Goal: Find specific page/section: Find specific page/section

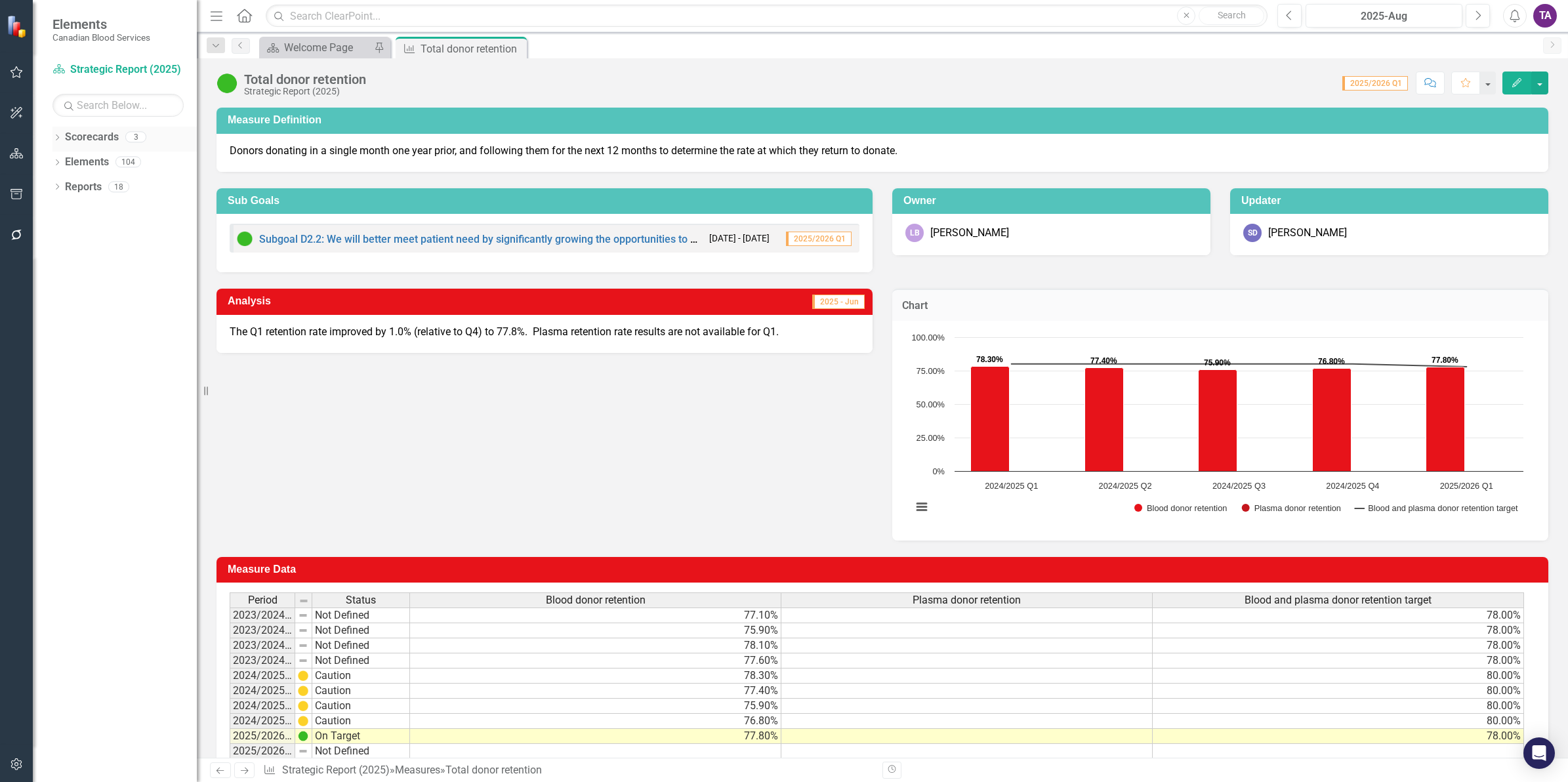
click at [56, 139] on icon at bounding box center [57, 137] width 3 height 6
click at [119, 185] on link "Operational Report" at bounding box center [135, 187] width 125 height 15
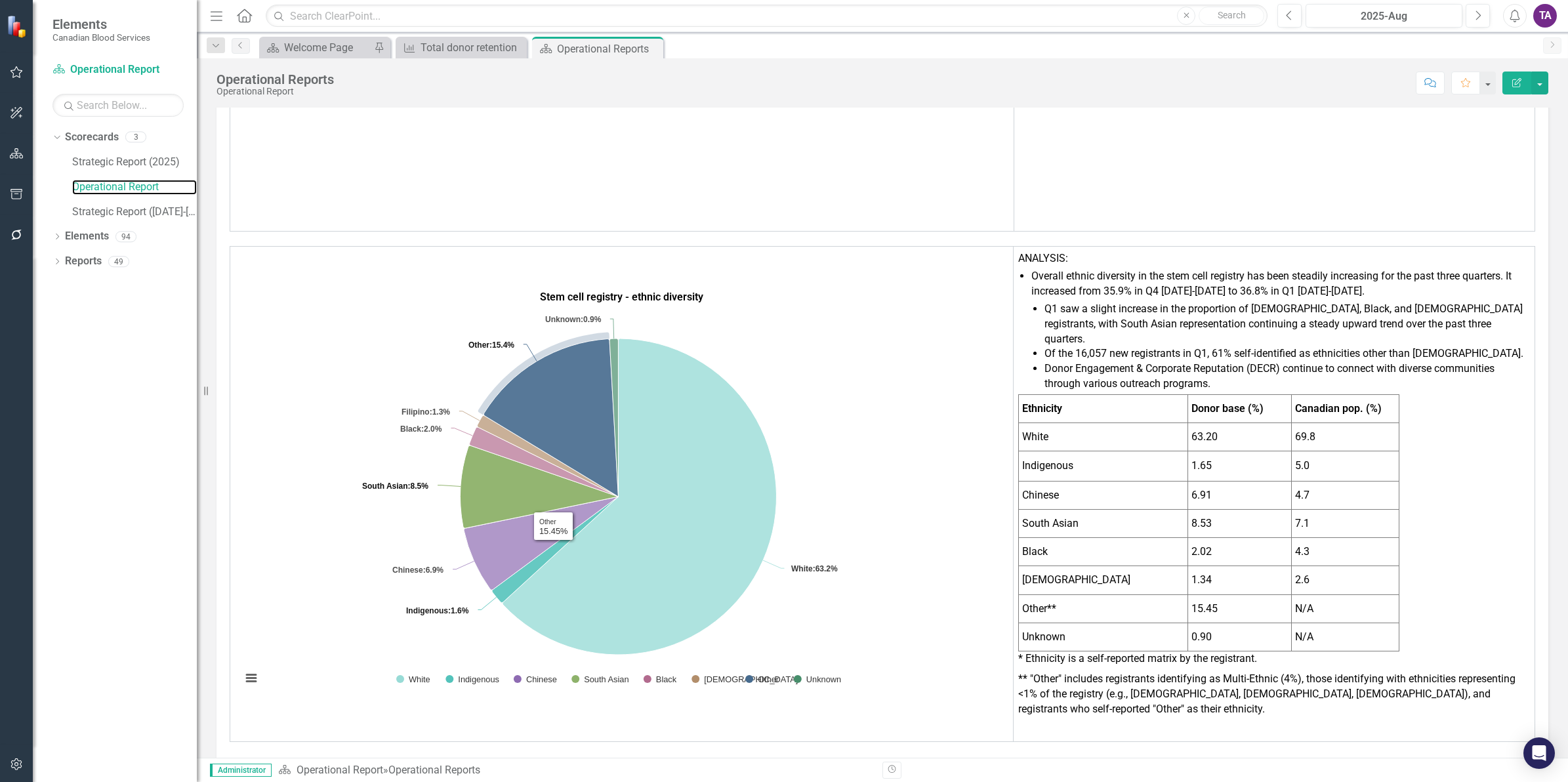
scroll to position [672, 0]
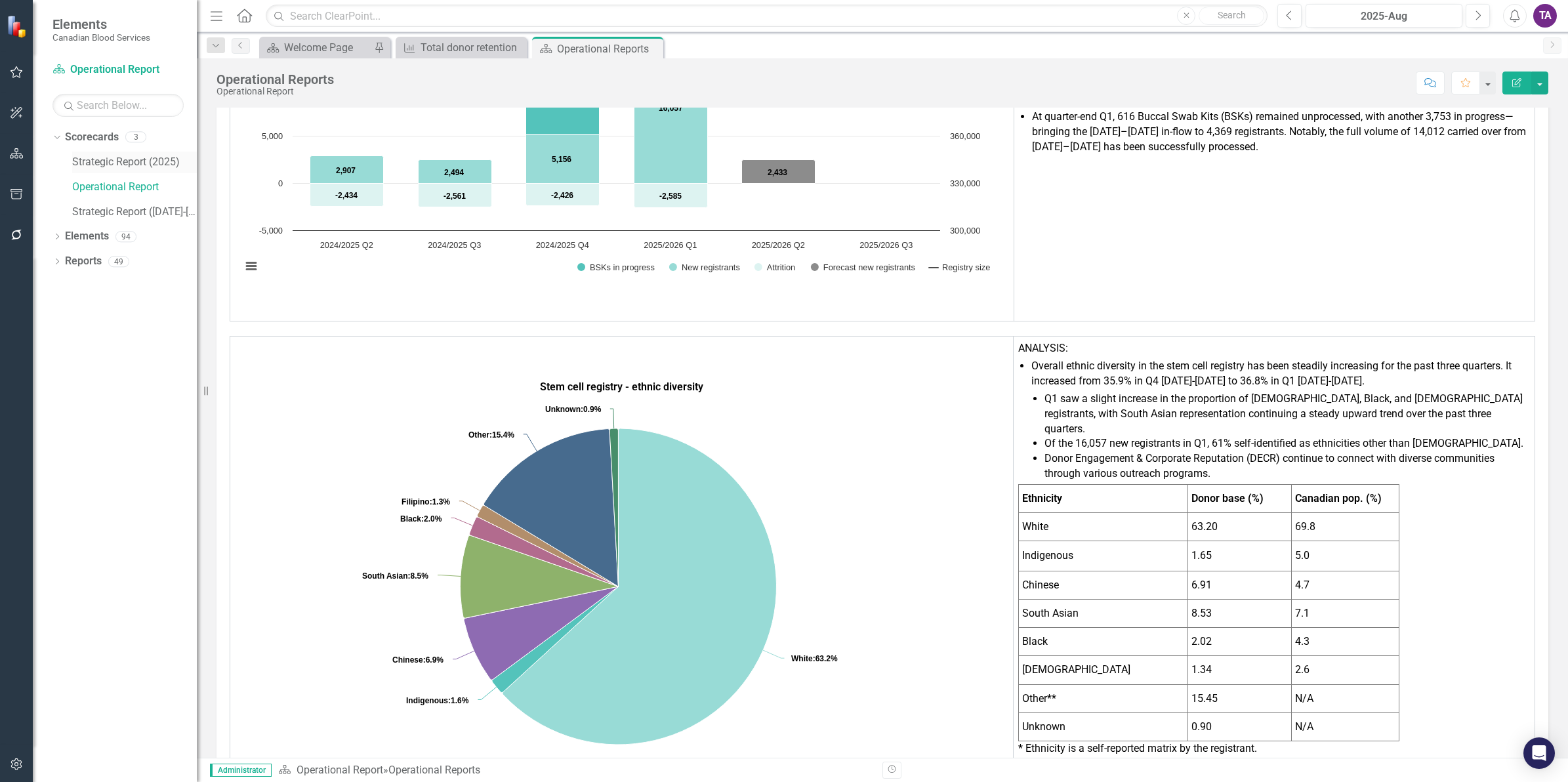
click at [105, 162] on link "Strategic Report (2025)" at bounding box center [135, 162] width 125 height 15
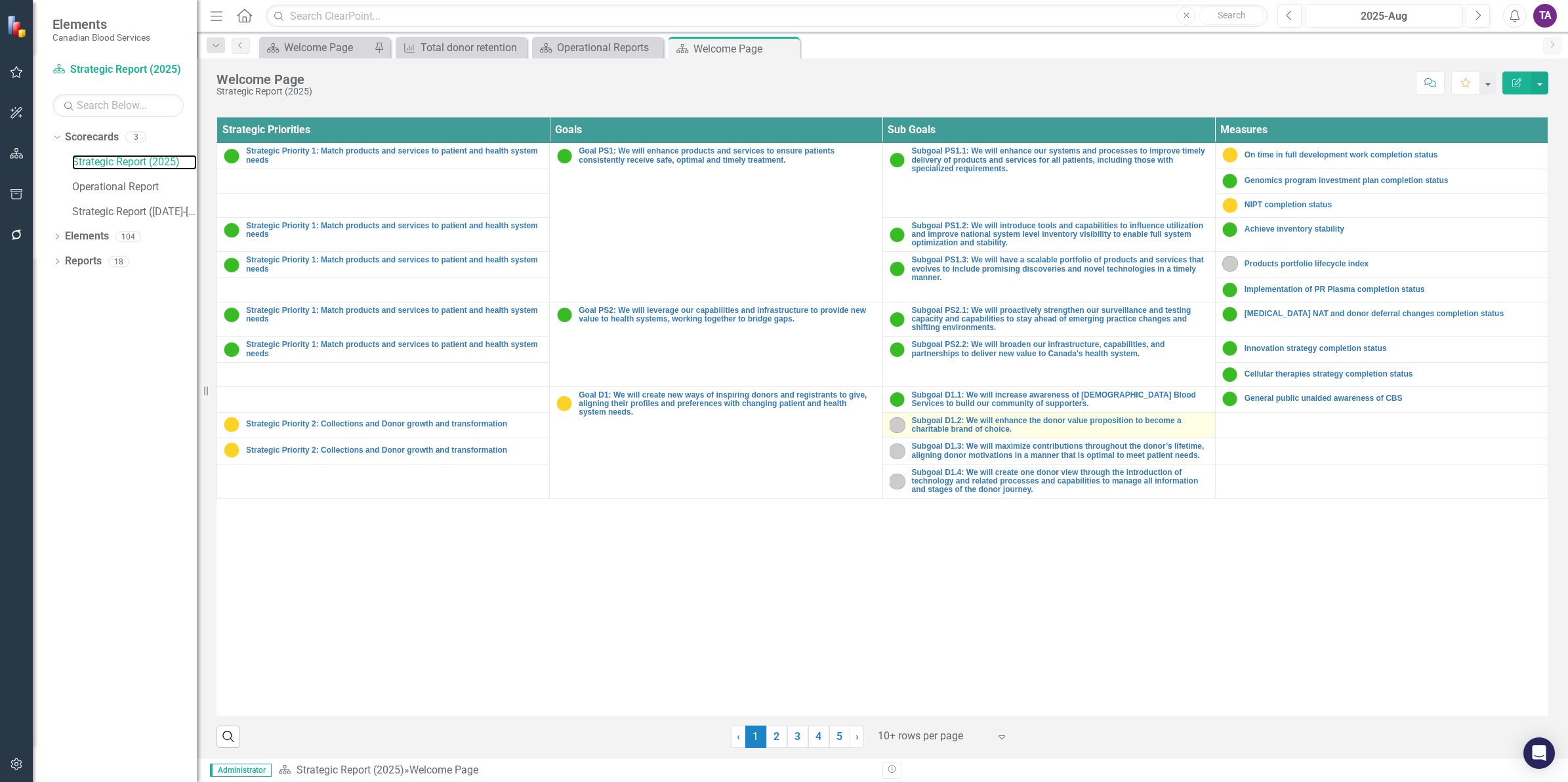
scroll to position [481, 0]
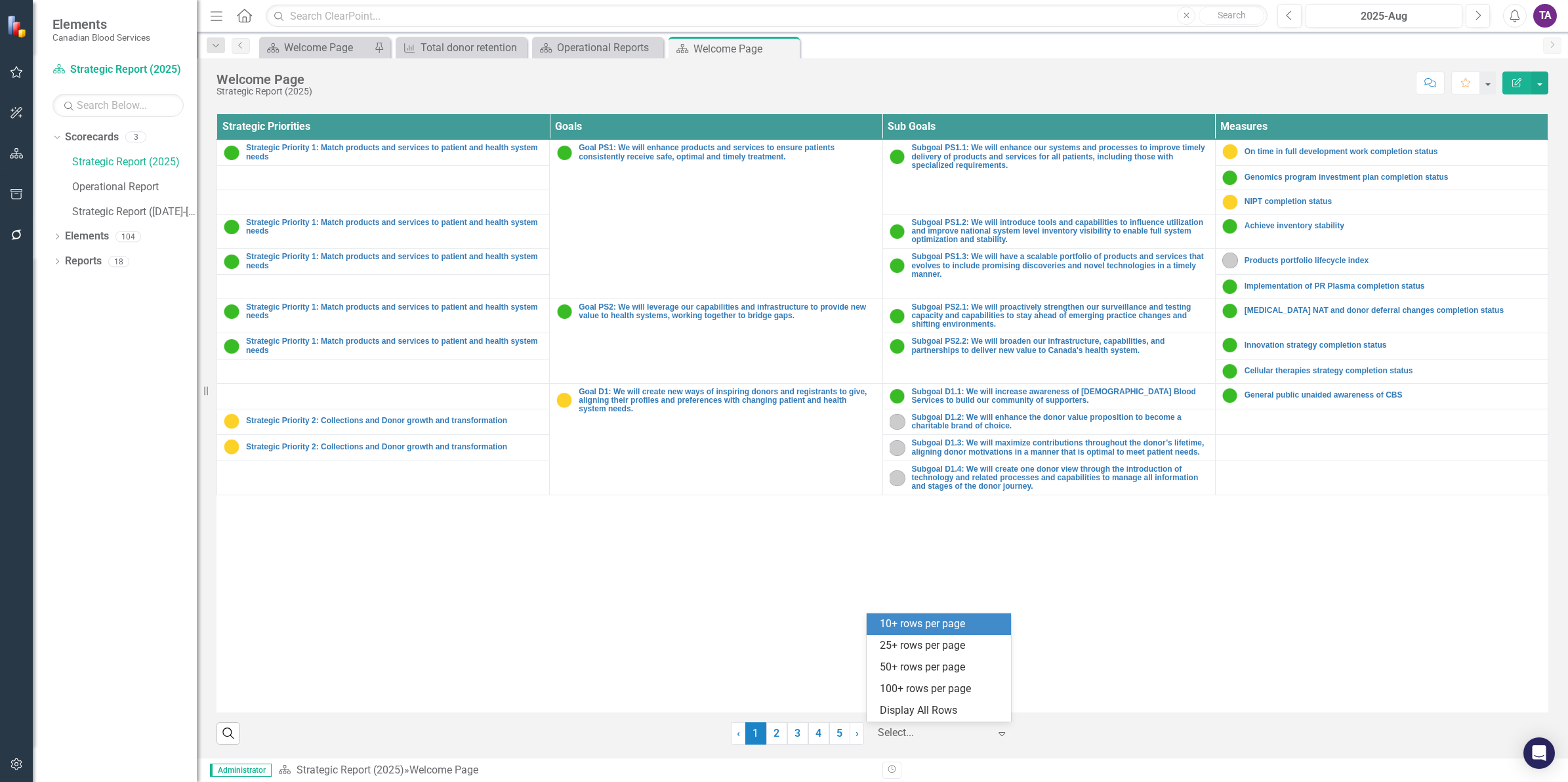
click at [915, 736] on div at bounding box center [933, 733] width 112 height 18
click at [917, 714] on div "Display All Rows" at bounding box center [941, 711] width 123 height 15
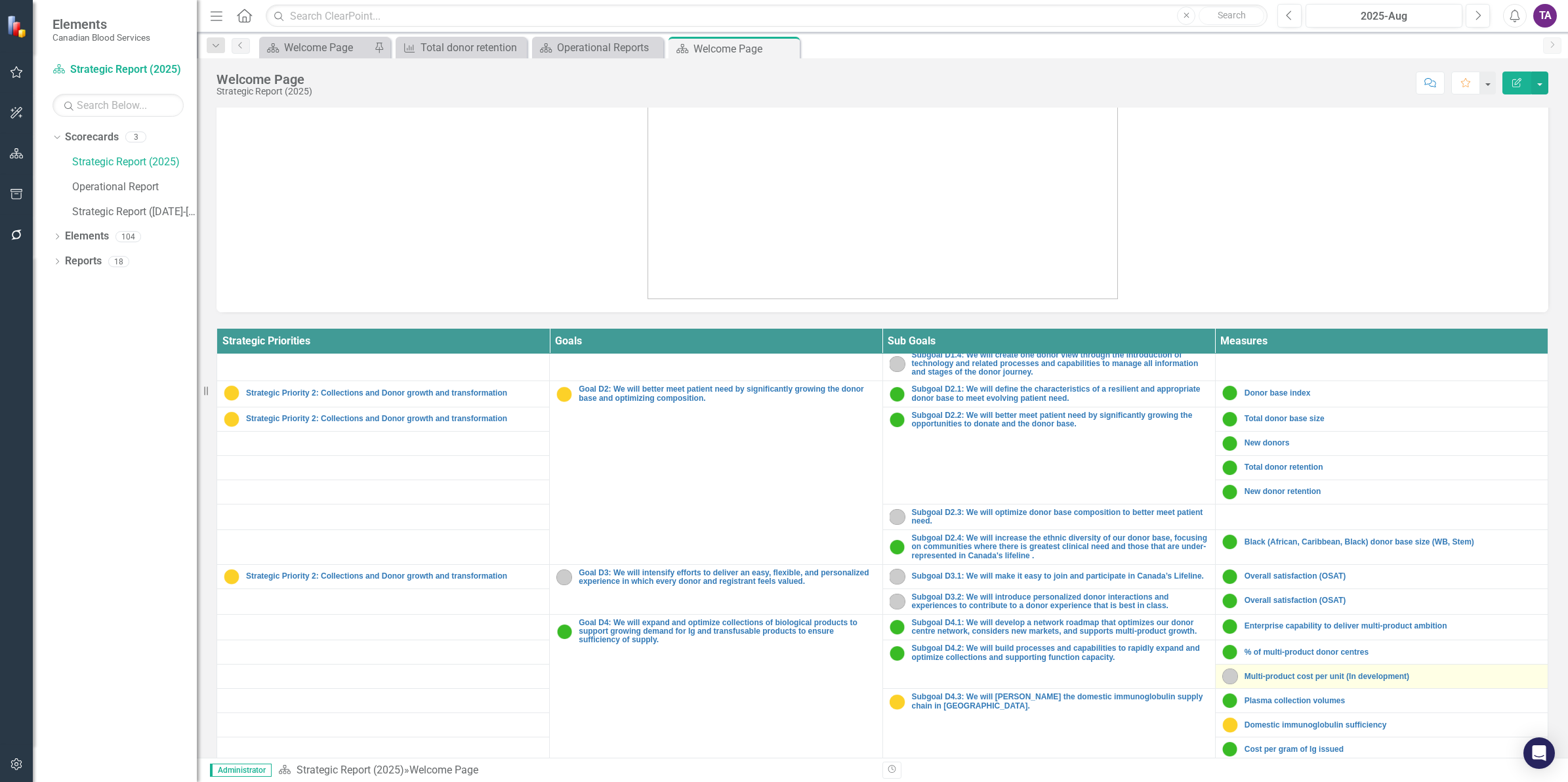
scroll to position [328, 0]
click at [1244, 471] on link "Total donor retention" at bounding box center [1392, 468] width 296 height 8
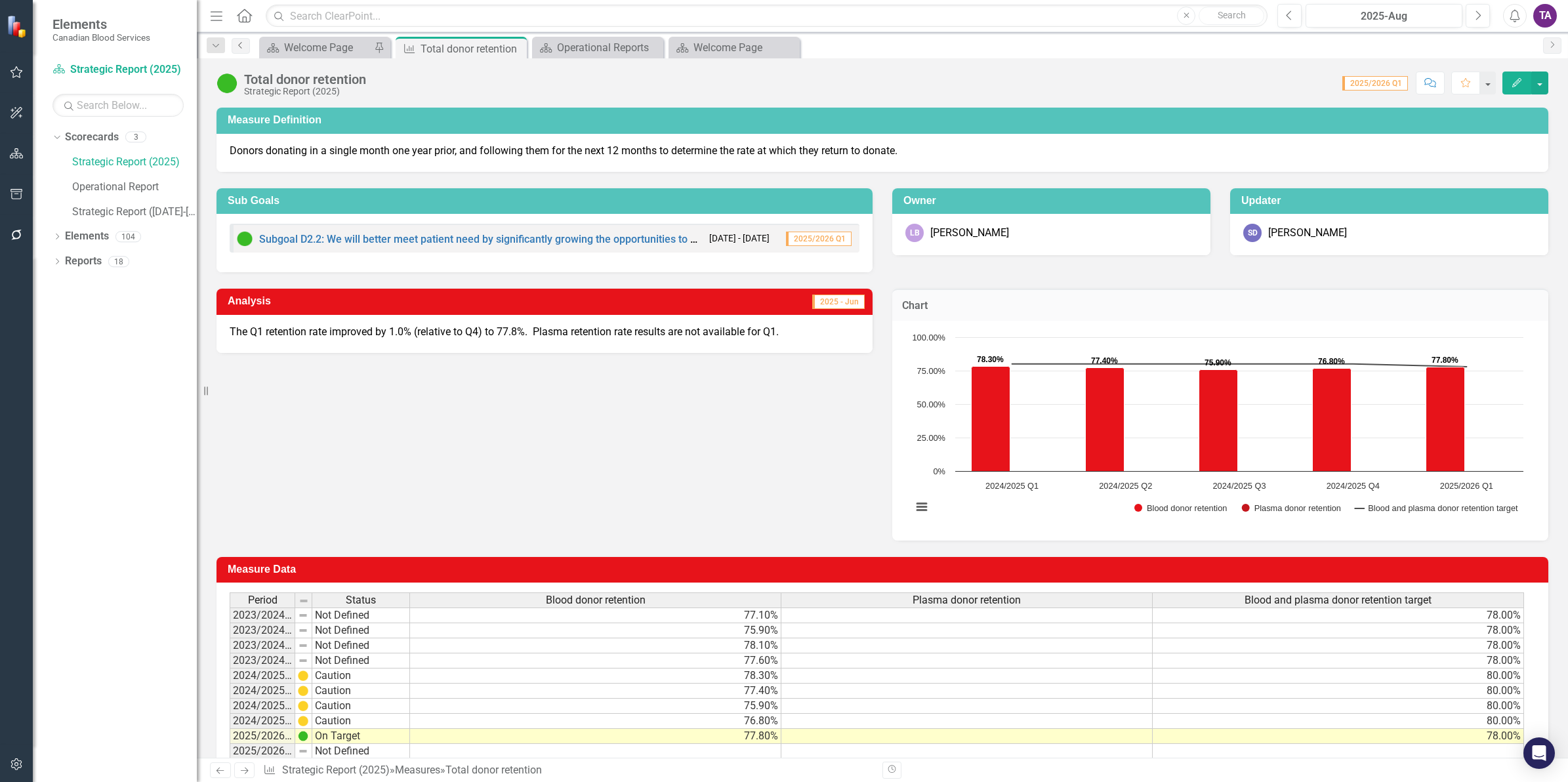
drag, startPoint x: 235, startPoint y: 48, endPoint x: 243, endPoint y: 51, distance: 8.5
click at [237, 47] on icon "Previous" at bounding box center [240, 45] width 10 height 8
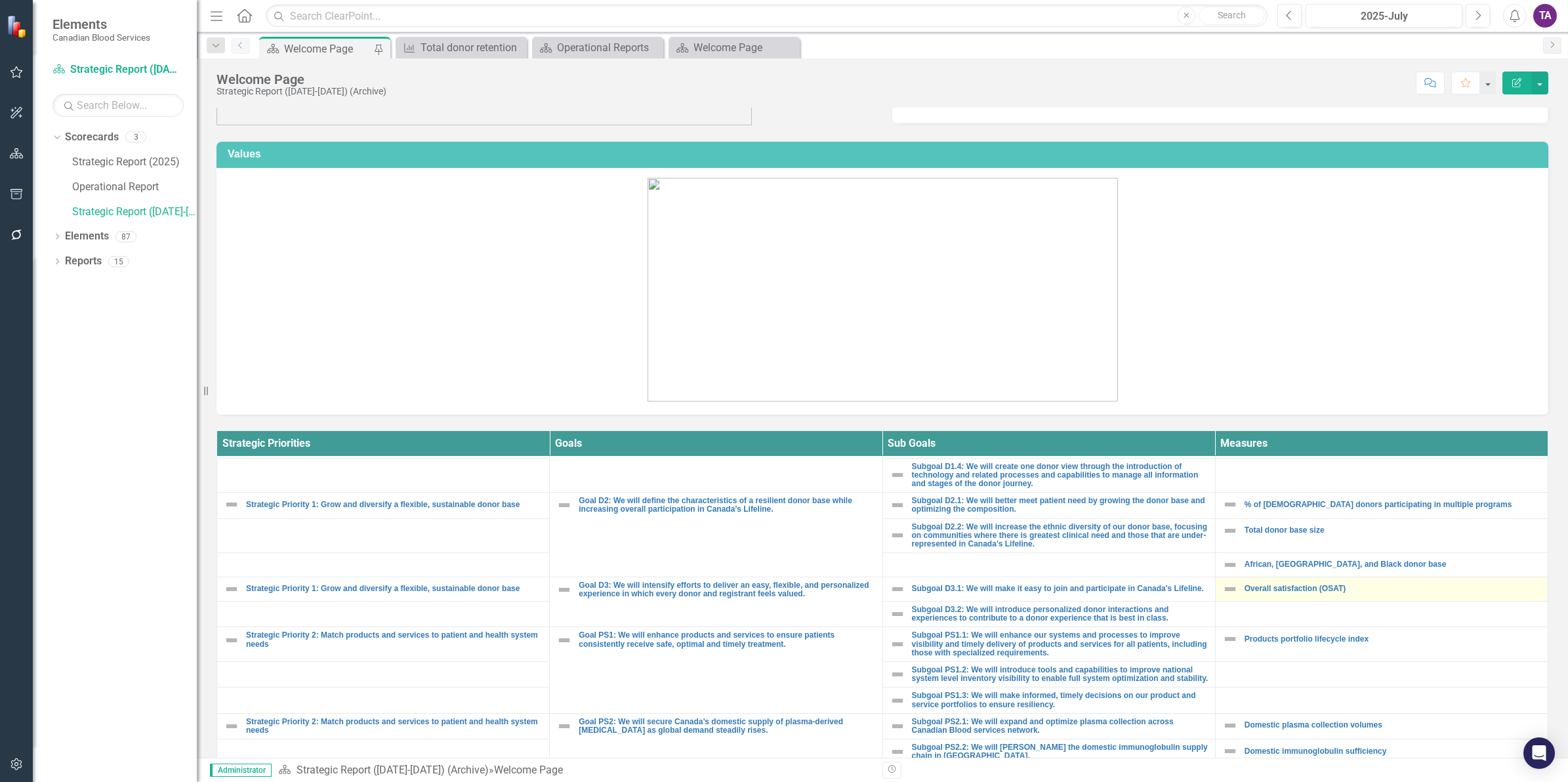
scroll to position [164, 0]
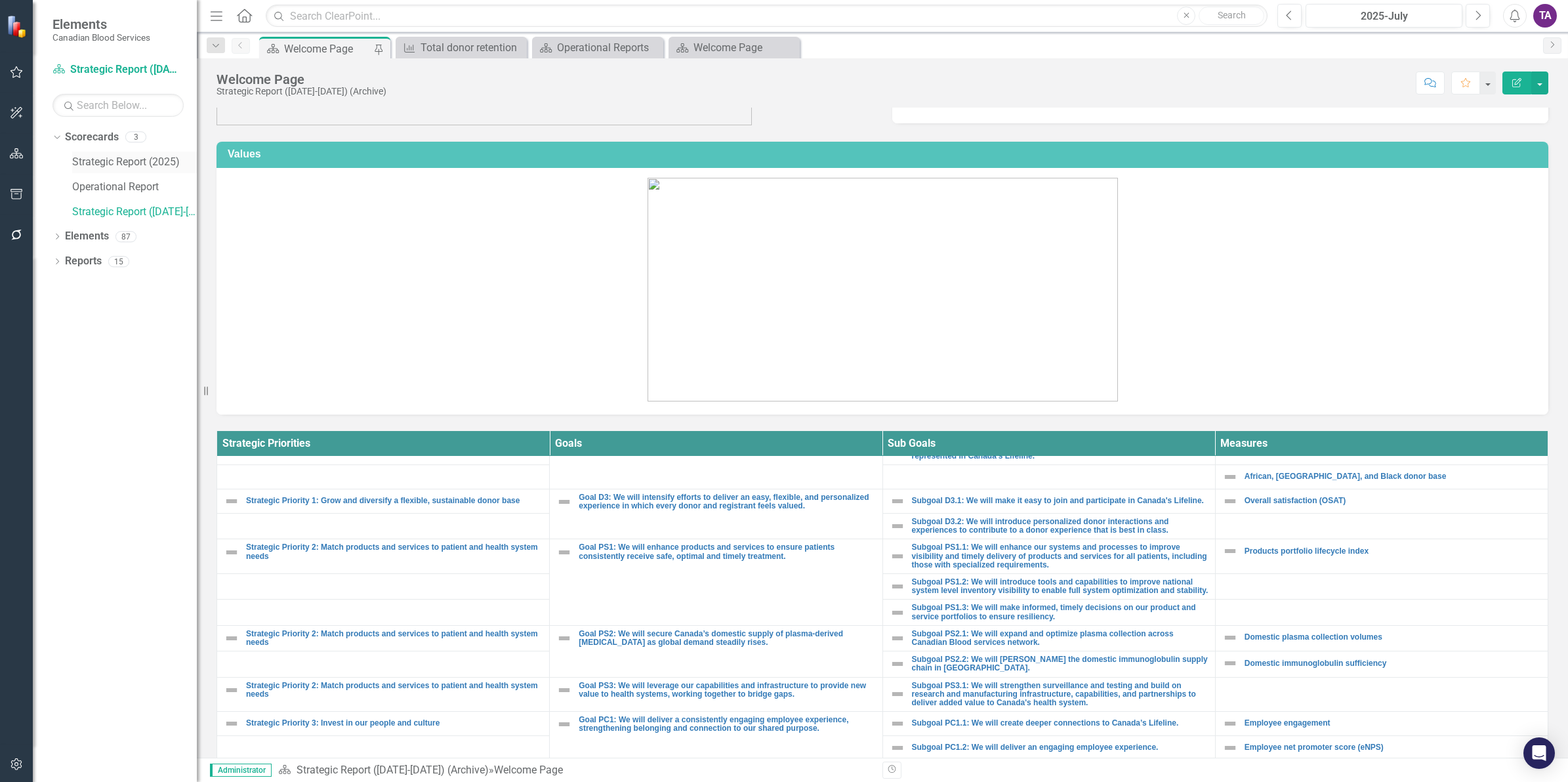
click at [114, 171] on div "Strategic Report (2025)" at bounding box center [135, 162] width 125 height 22
click at [115, 164] on link "Strategic Report (2025)" at bounding box center [135, 162] width 125 height 15
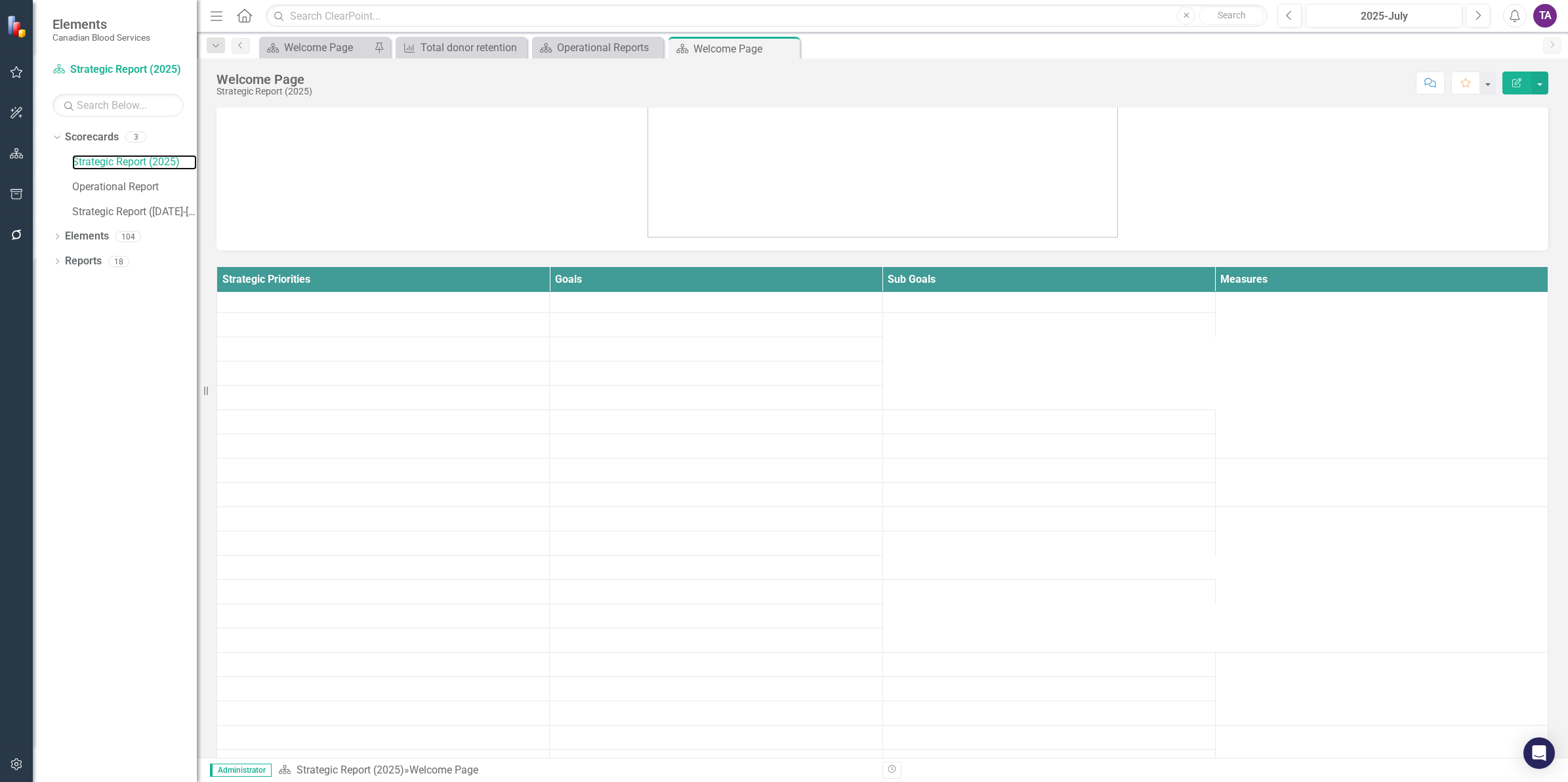
scroll to position [328, 0]
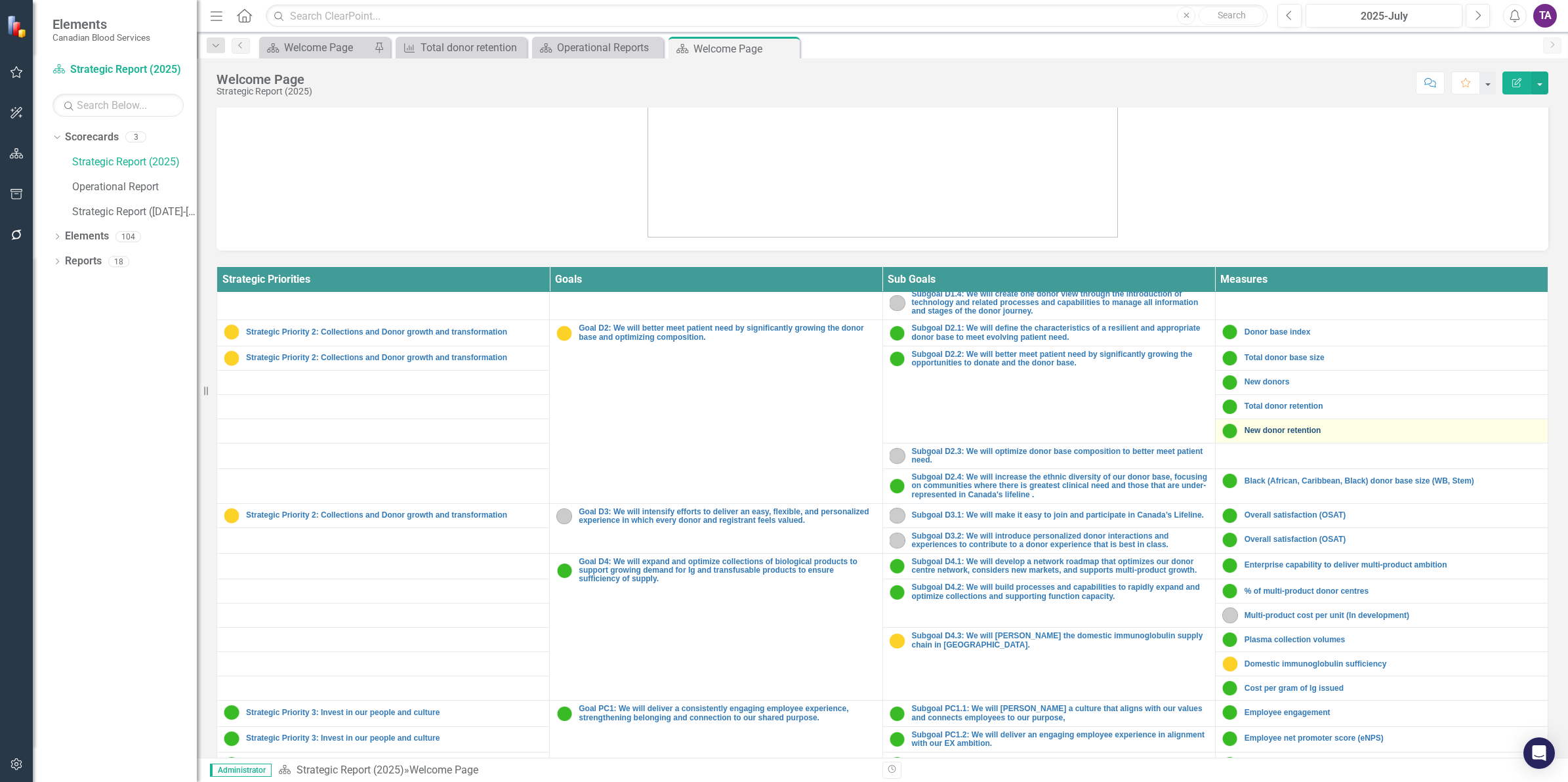
click at [1271, 435] on link "New donor retention" at bounding box center [1392, 431] width 296 height 8
